Goal: Information Seeking & Learning: Learn about a topic

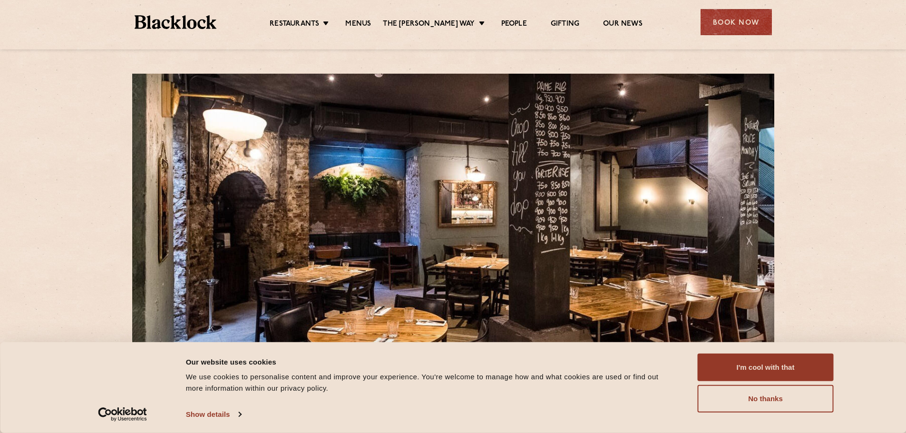
click at [363, 16] on ul "Restaurants Soho City Shoreditch Covent Garden Canary Wharf Manchester Birmingh…" at bounding box center [455, 22] width 479 height 15
click at [365, 23] on link "Menus" at bounding box center [358, 24] width 26 height 10
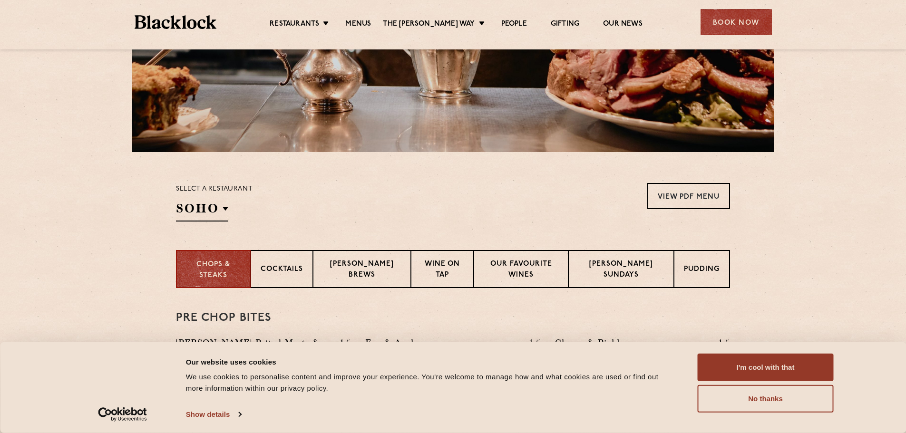
scroll to position [238, 0]
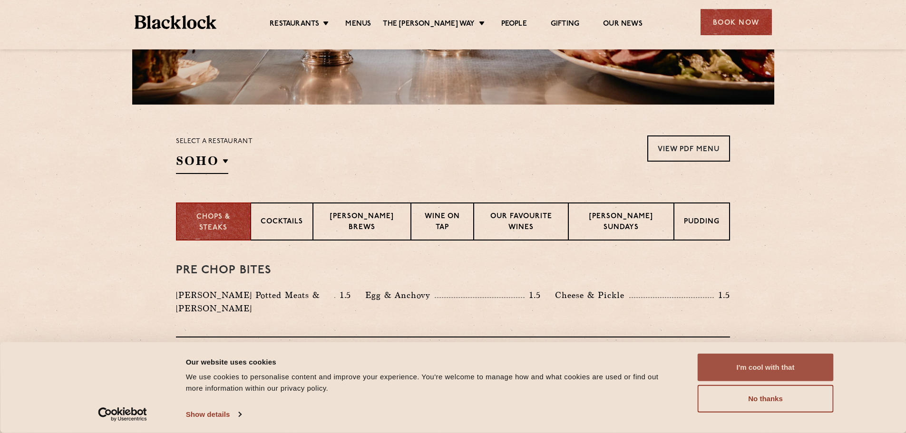
click at [783, 366] on button "I'm cool with that" at bounding box center [765, 368] width 136 height 28
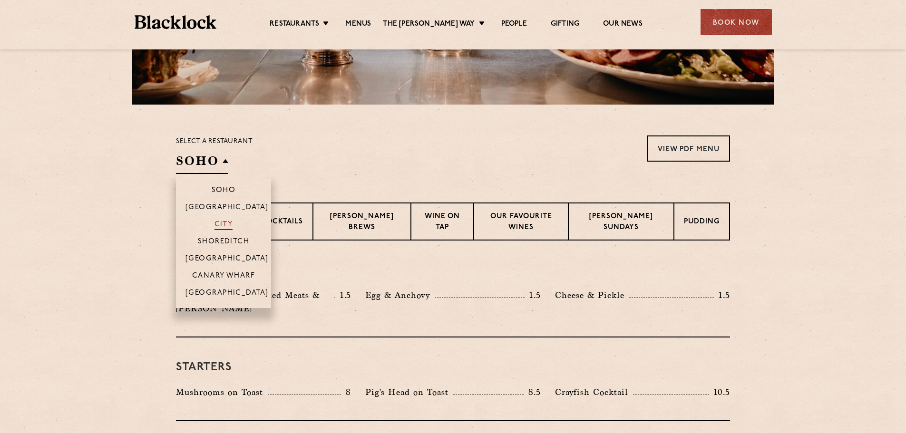
click at [231, 222] on p "City" at bounding box center [223, 226] width 19 height 10
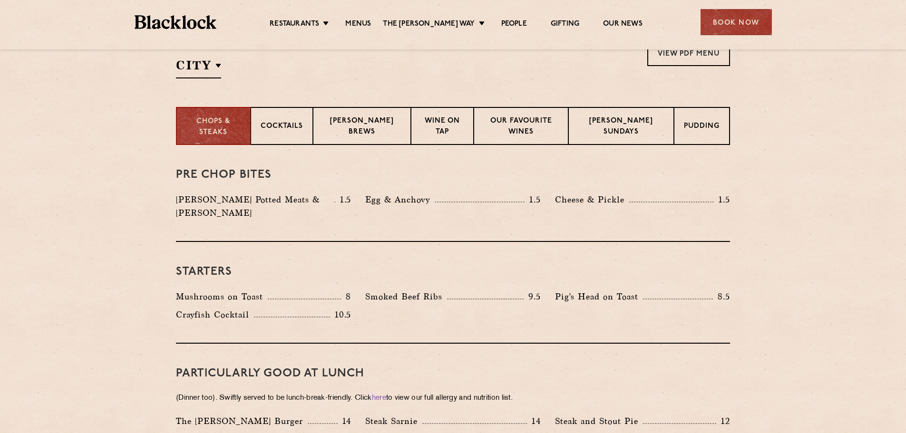
scroll to position [333, 0]
click at [358, 135] on p "[PERSON_NAME] Brews" at bounding box center [362, 127] width 78 height 22
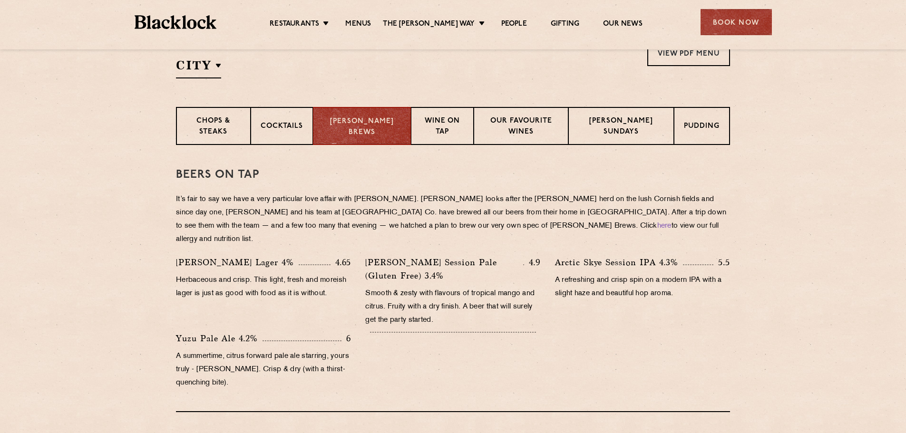
scroll to position [428, 0]
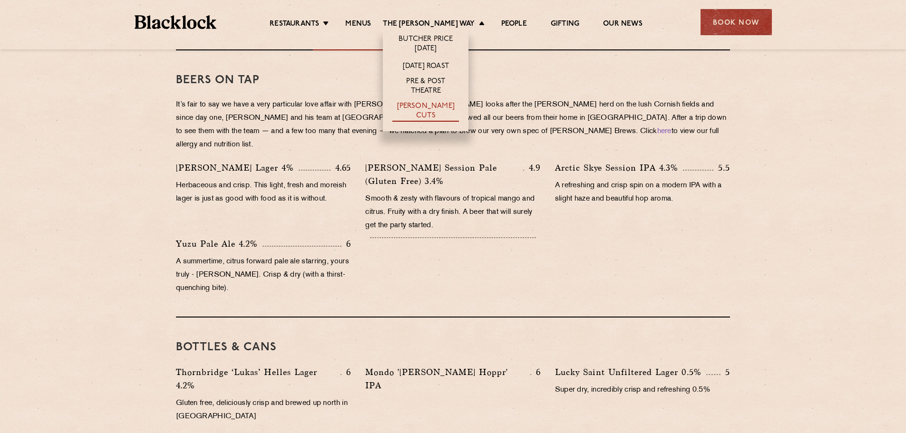
click at [432, 107] on link "[PERSON_NAME] Cuts" at bounding box center [425, 112] width 67 height 20
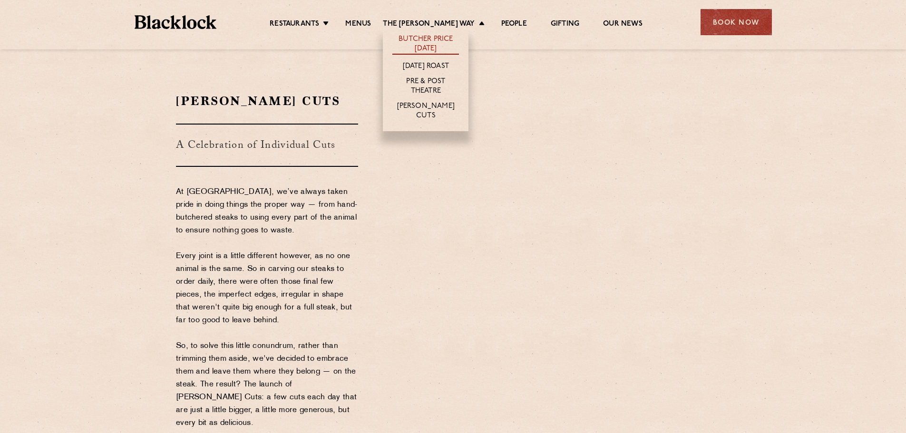
click at [443, 41] on link "Butcher Price [DATE]" at bounding box center [425, 45] width 67 height 20
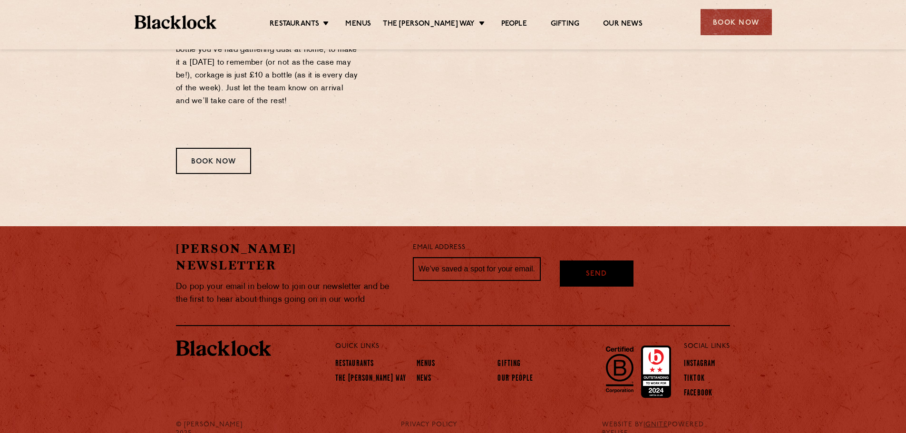
scroll to position [1261, 0]
